Goal: Task Accomplishment & Management: Manage account settings

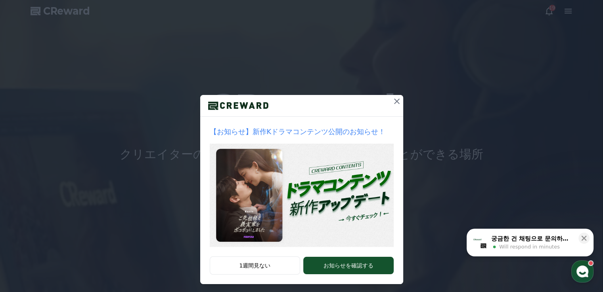
click at [394, 99] on icon at bounding box center [397, 102] width 6 height 6
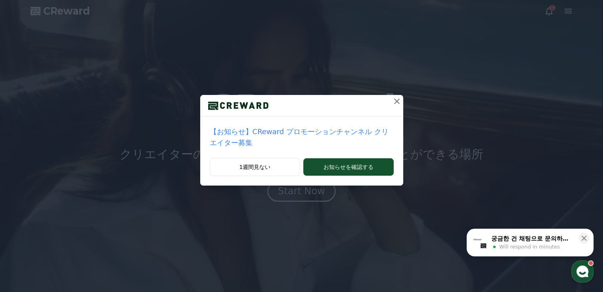
click at [390, 96] on button at bounding box center [396, 101] width 13 height 13
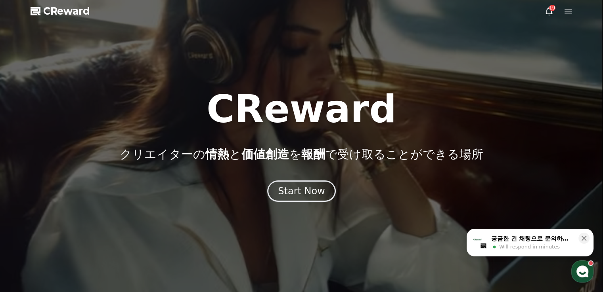
click at [546, 14] on icon at bounding box center [548, 11] width 7 height 8
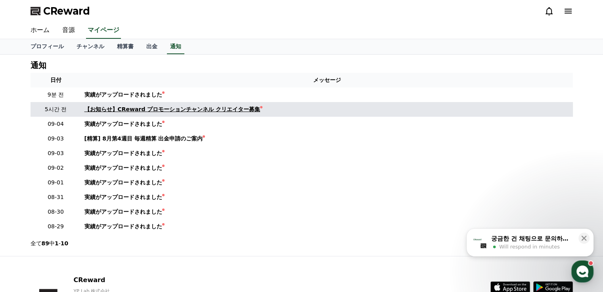
click at [132, 110] on div "【お知らせ】CReward プロモーションチャンネル クリエイター募集" at bounding box center [172, 109] width 176 height 8
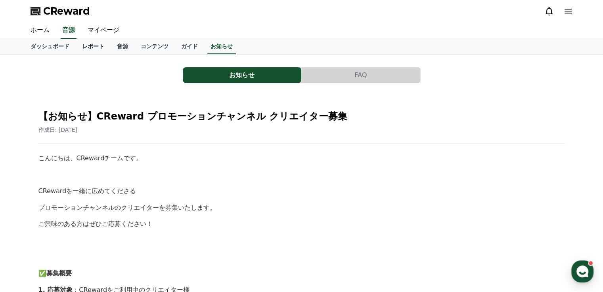
click at [92, 45] on link "レポート" at bounding box center [93, 46] width 35 height 15
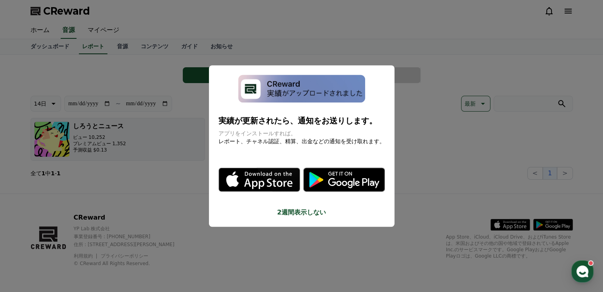
drag, startPoint x: 100, startPoint y: 123, endPoint x: 122, endPoint y: 121, distance: 22.3
click at [100, 123] on button "close modal" at bounding box center [301, 146] width 603 height 292
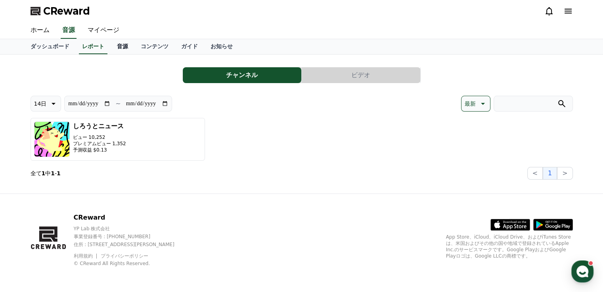
click at [111, 50] on link "音源" at bounding box center [123, 46] width 24 height 15
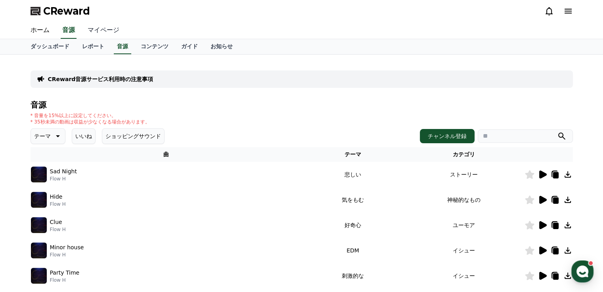
click at [92, 28] on link "マイページ" at bounding box center [103, 30] width 44 height 17
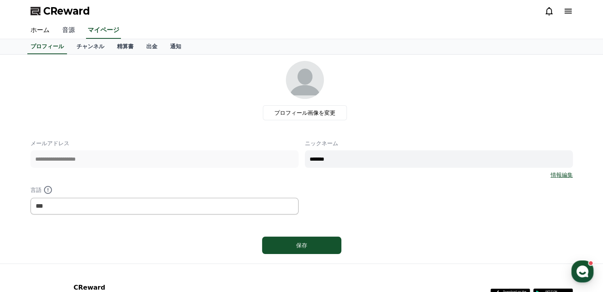
click at [63, 27] on link "音源" at bounding box center [68, 30] width 25 height 17
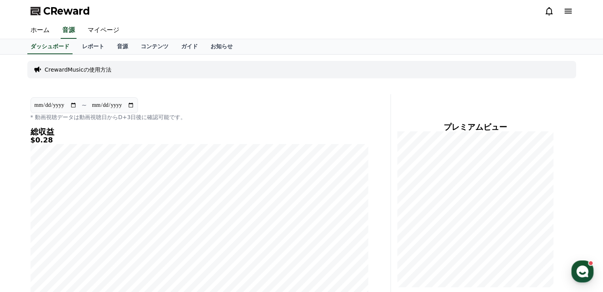
click at [71, 106] on input "**********" at bounding box center [55, 105] width 43 height 9
click at [209, 94] on div "**********" at bounding box center [199, 205] width 344 height 222
click at [97, 31] on link "マイページ" at bounding box center [103, 30] width 44 height 17
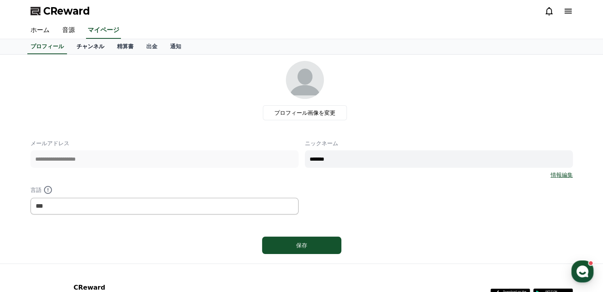
click at [83, 49] on link "チャンネル" at bounding box center [90, 46] width 40 height 15
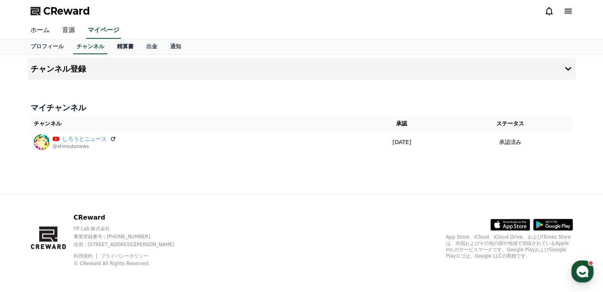
click at [111, 52] on link "精算書" at bounding box center [125, 46] width 29 height 15
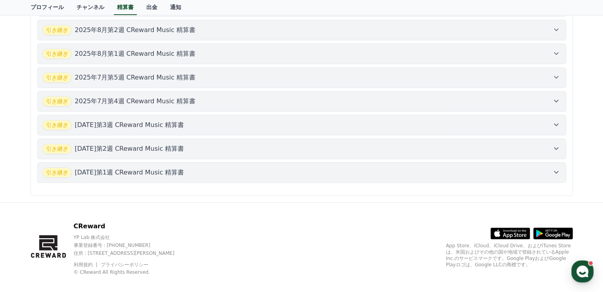
scroll to position [145, 0]
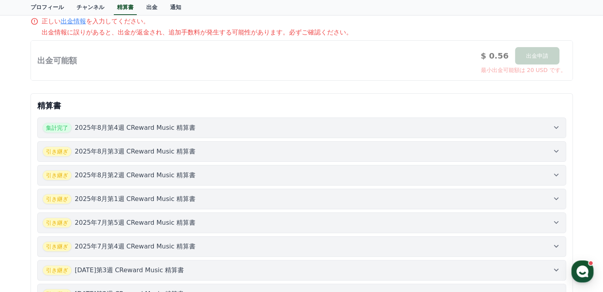
click at [233, 130] on div "集計完了 2025年8月第4週 CReward Music 精算書" at bounding box center [301, 128] width 518 height 10
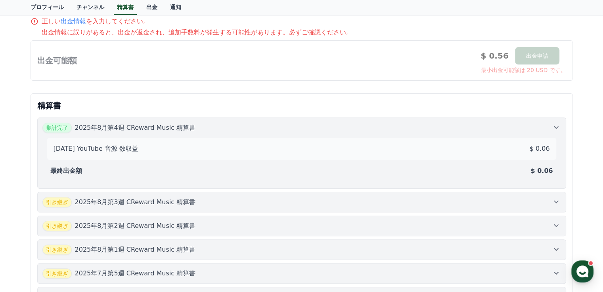
click at [258, 125] on div "集計完了 2025年8月第4週 CReward Music 精算書" at bounding box center [301, 128] width 518 height 10
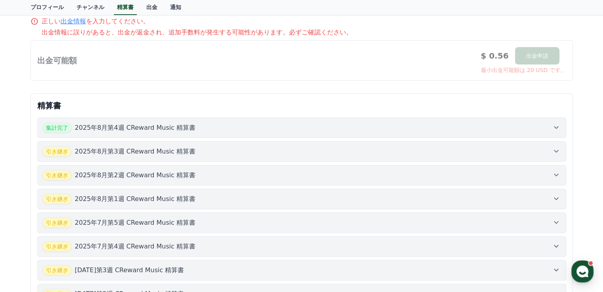
click at [229, 149] on div "引き継ぎ [DATE]第3週 CReward Music 精算書" at bounding box center [301, 152] width 518 height 10
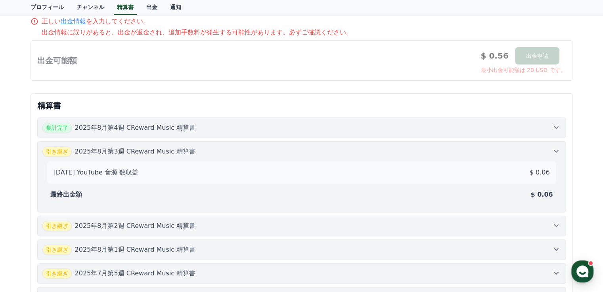
click at [229, 149] on div "引き継ぎ [DATE]第3週 CReward Music 精算書" at bounding box center [301, 152] width 518 height 10
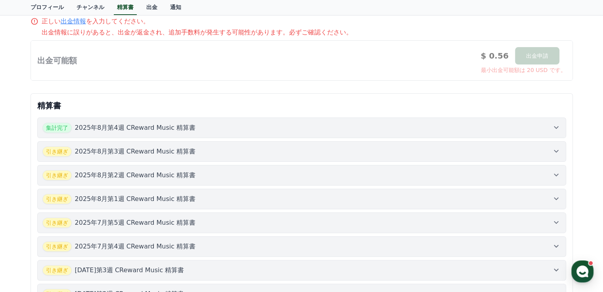
click at [256, 124] on div "集計完了 2025年8月第4週 CReward Music 精算書" at bounding box center [301, 128] width 518 height 10
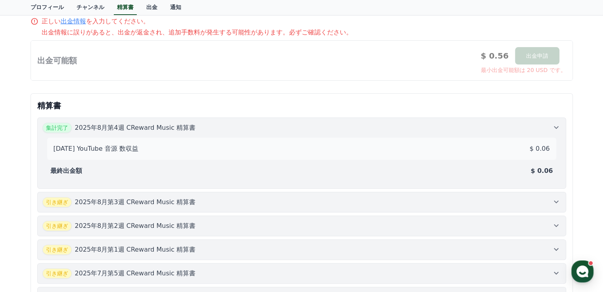
click at [256, 124] on div "集計完了 2025年8月第4週 CReward Music 精算書" at bounding box center [301, 128] width 518 height 10
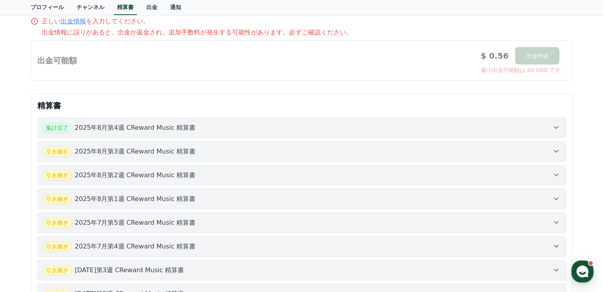
click at [232, 179] on button "引き継ぎ [DATE]第2週 CReward Music 精算書" at bounding box center [301, 175] width 529 height 21
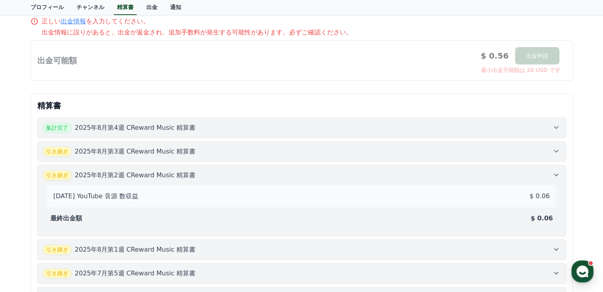
click at [232, 181] on div "[DATE] YouTube 音源 数収益 $ 0.06 最終出金額 $ 0.06" at bounding box center [301, 206] width 518 height 51
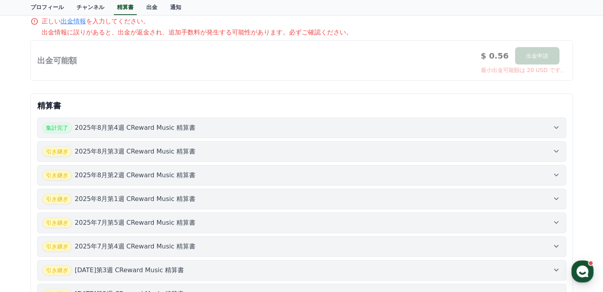
scroll to position [290, 0]
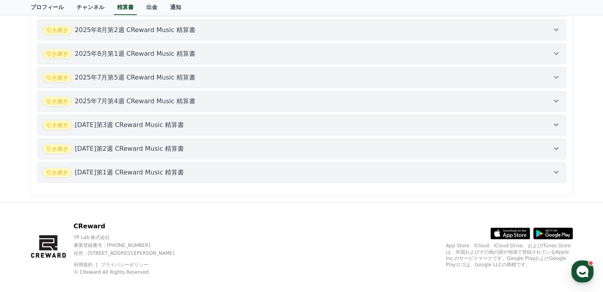
click at [248, 168] on div "引き継ぎ [DATE]第1週 CReward Music 精算書" at bounding box center [301, 173] width 518 height 10
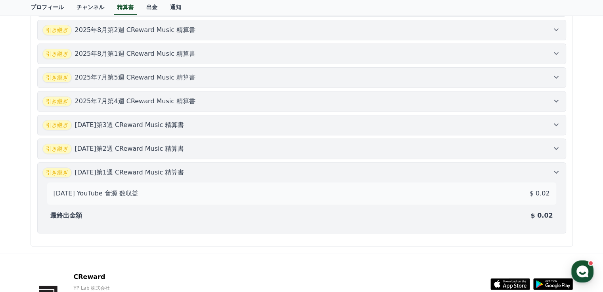
click at [248, 168] on div "引き継ぎ [DATE]第1週 CReward Music 精算書" at bounding box center [301, 173] width 518 height 10
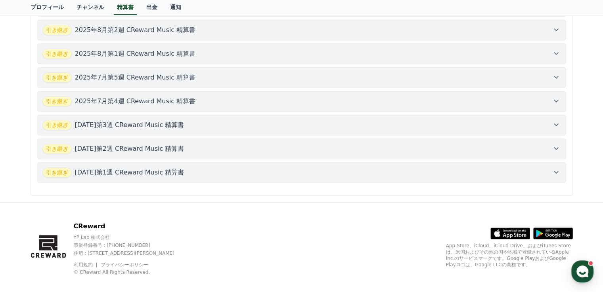
click at [271, 115] on button "引き継ぎ [DATE]第3週 CReward Music 精算書" at bounding box center [301, 125] width 529 height 21
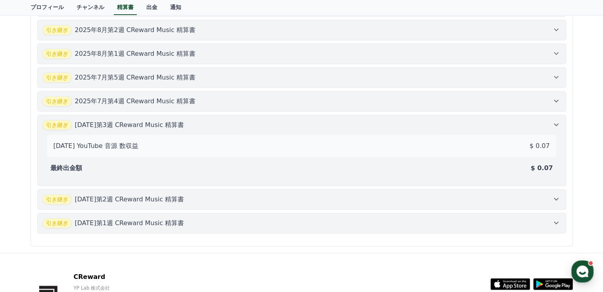
click at [271, 115] on button "引き継ぎ [DATE]第3週 CReward Music 精算書 [DATE] YouTube 音源 数収益 $ 0.07 最終出金額 $ 0.07" at bounding box center [301, 150] width 529 height 71
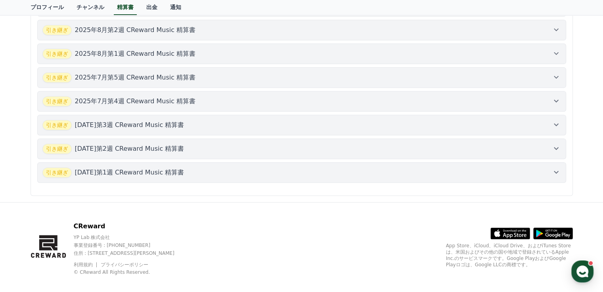
click at [311, 75] on div "引き継ぎ [DATE]第5週 CReward Music 精算書" at bounding box center [301, 78] width 518 height 10
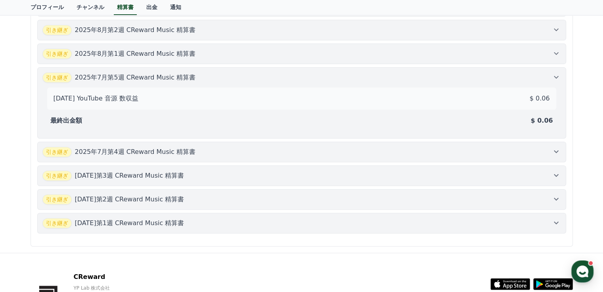
click at [311, 75] on div "引き継ぎ [DATE]第5週 CReward Music 精算書" at bounding box center [301, 78] width 518 height 10
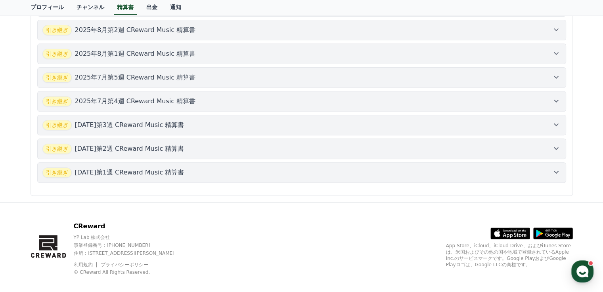
scroll to position [0, 0]
